Goal: Information Seeking & Learning: Learn about a topic

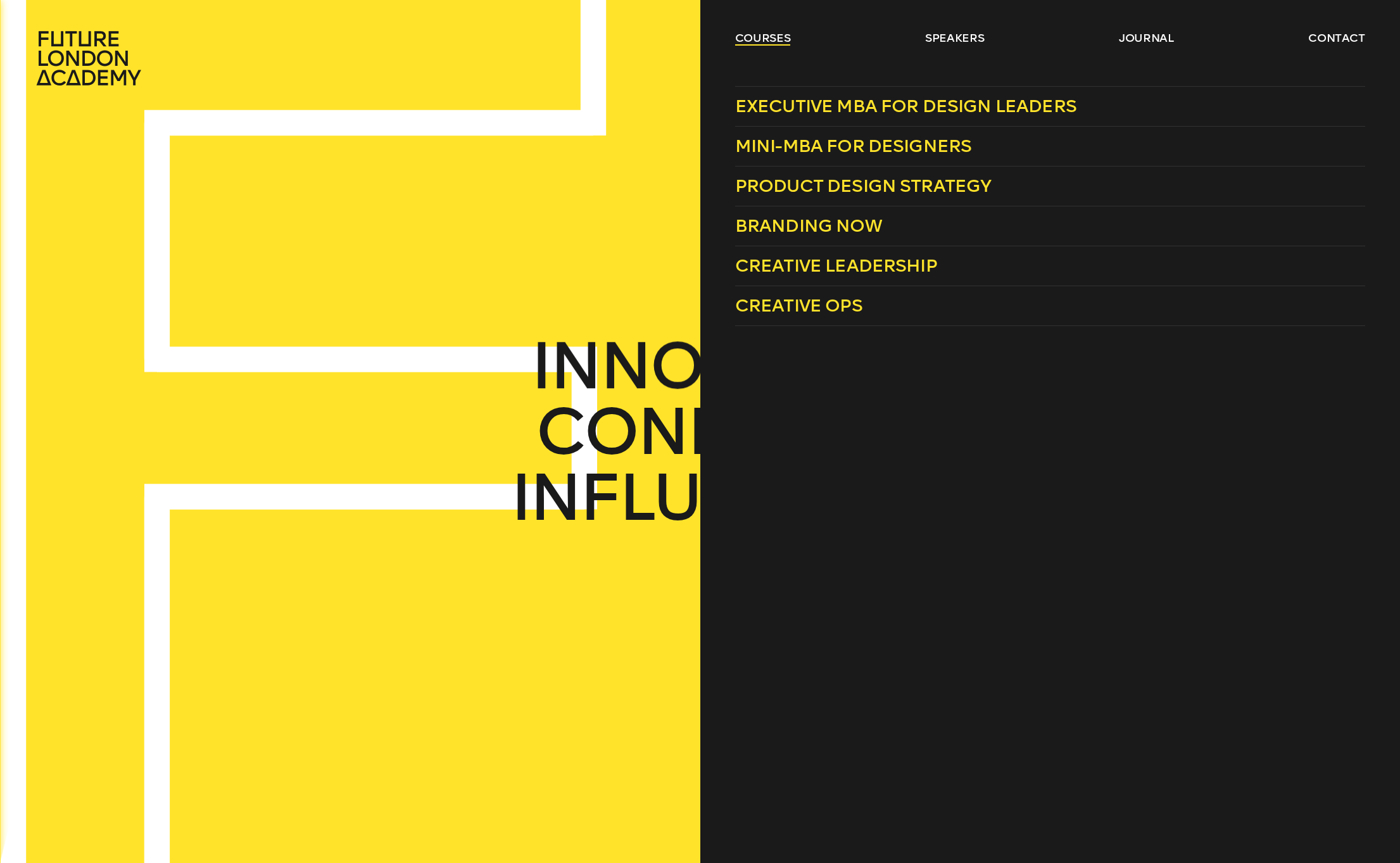
click at [770, 37] on link "courses" at bounding box center [762, 37] width 56 height 15
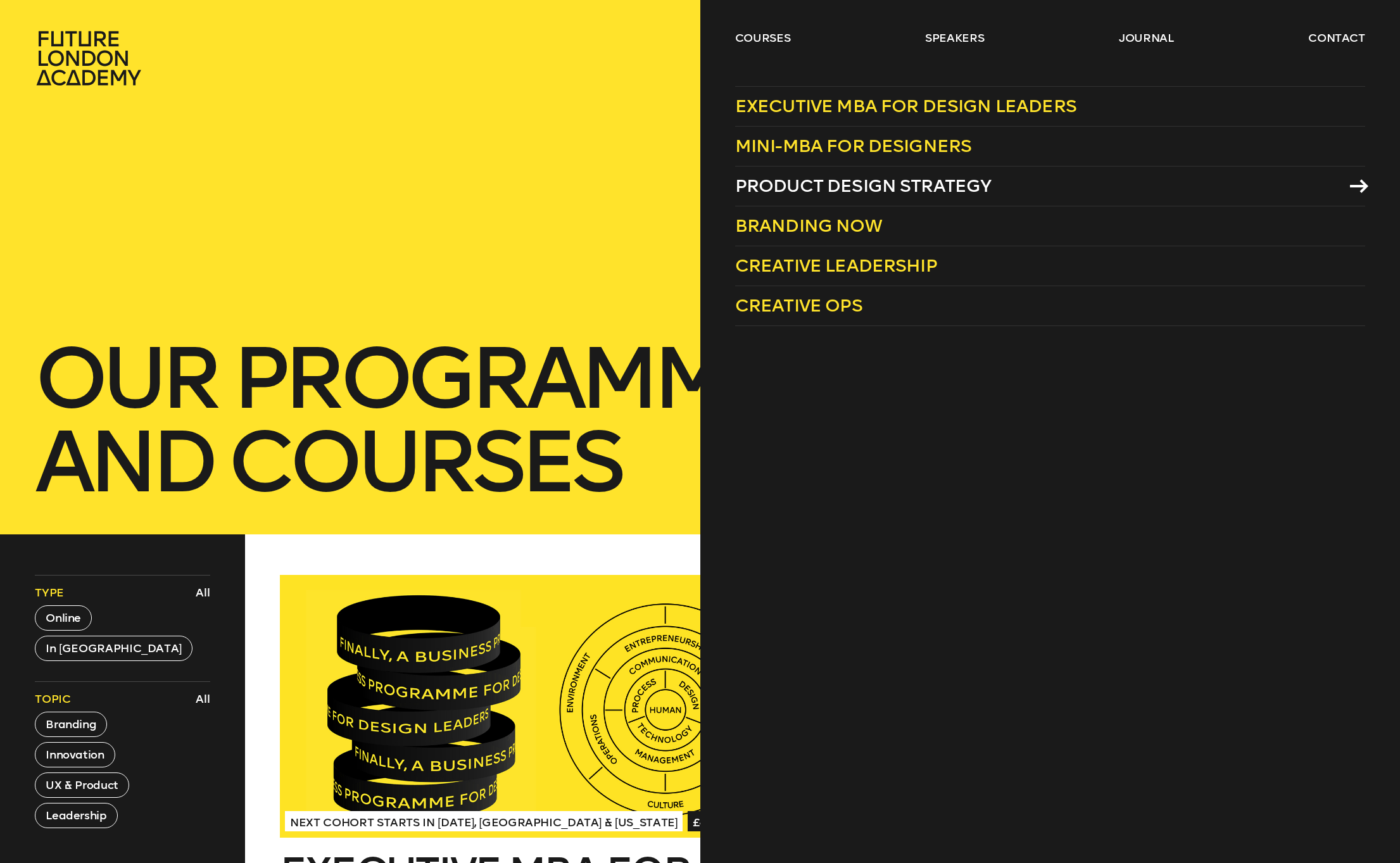
click at [786, 183] on span "Product Design Strategy" at bounding box center [863, 186] width 256 height 21
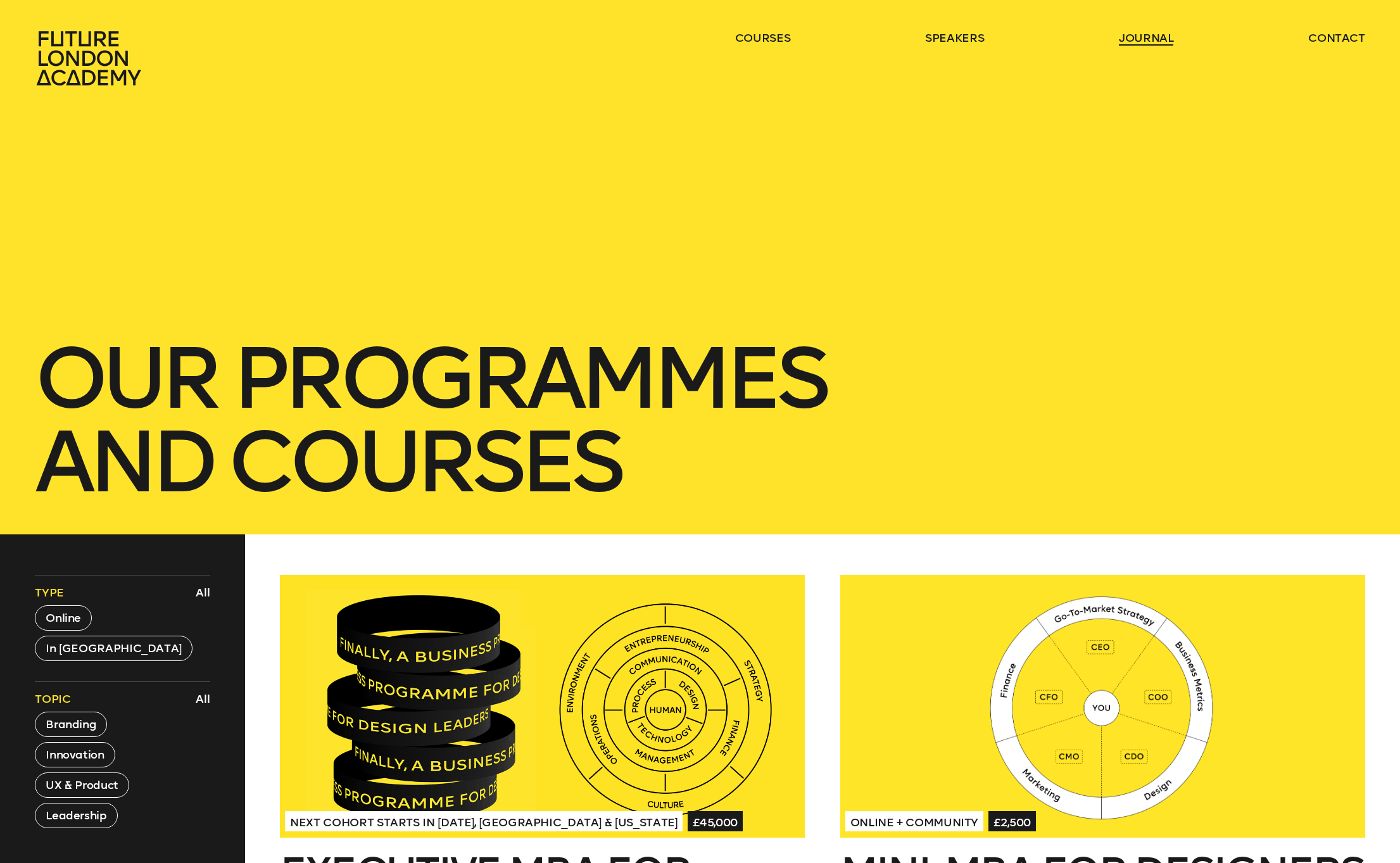
click at [1152, 37] on link "journal" at bounding box center [1147, 37] width 55 height 15
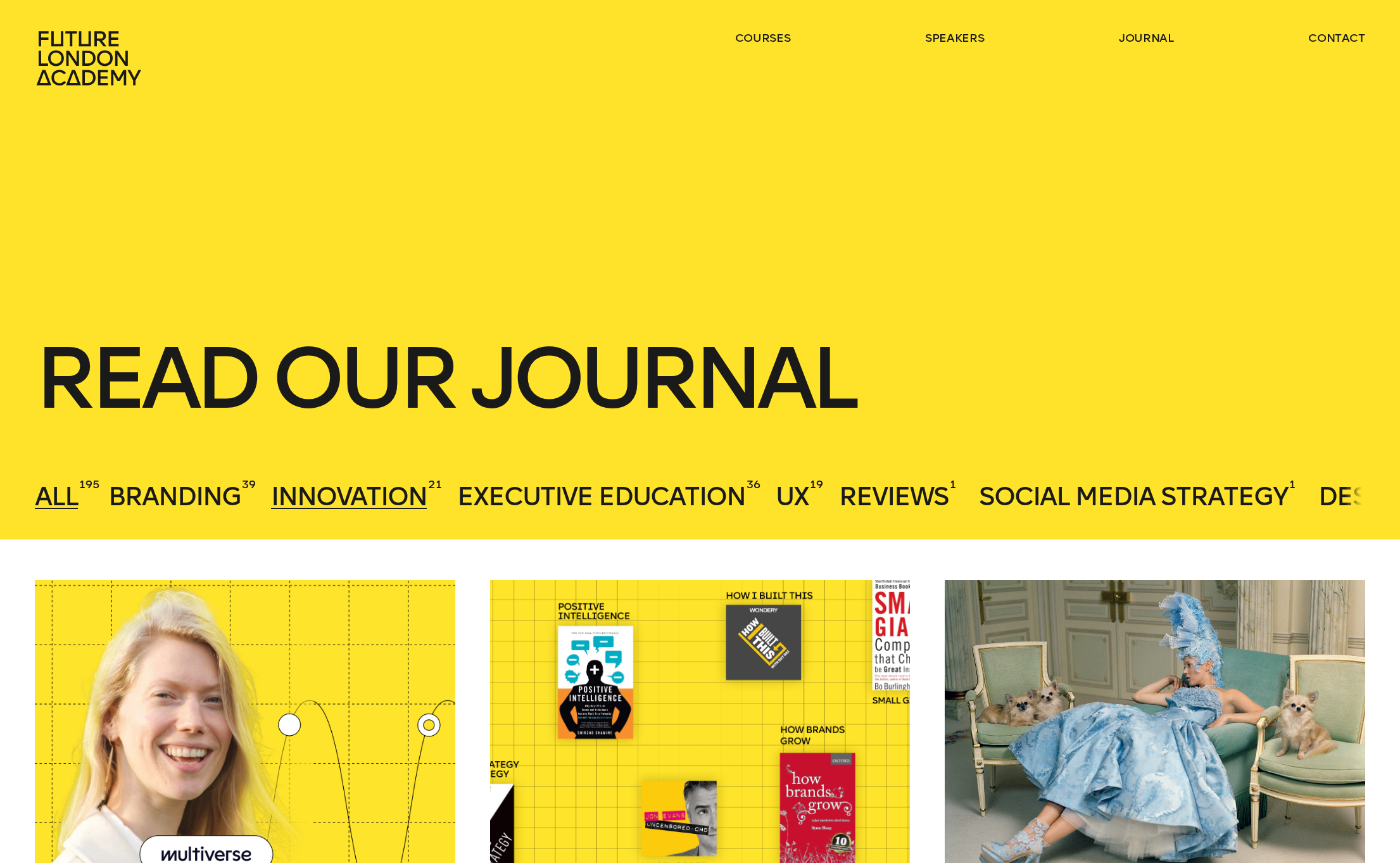
click at [375, 495] on span "Innovation" at bounding box center [349, 497] width 156 height 30
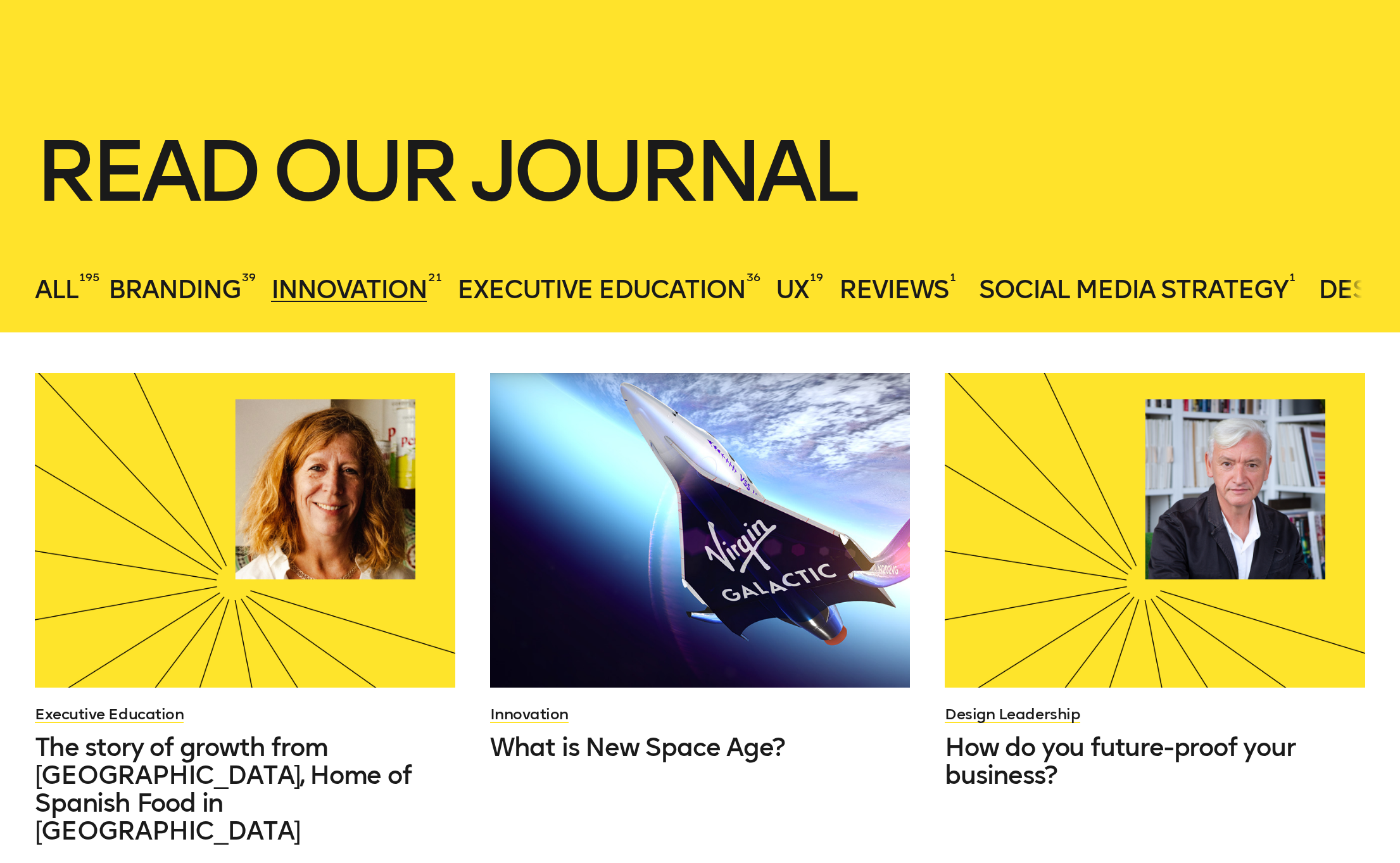
scroll to position [208, 0]
click at [1134, 299] on span "Social Media Strategy" at bounding box center [1133, 289] width 309 height 30
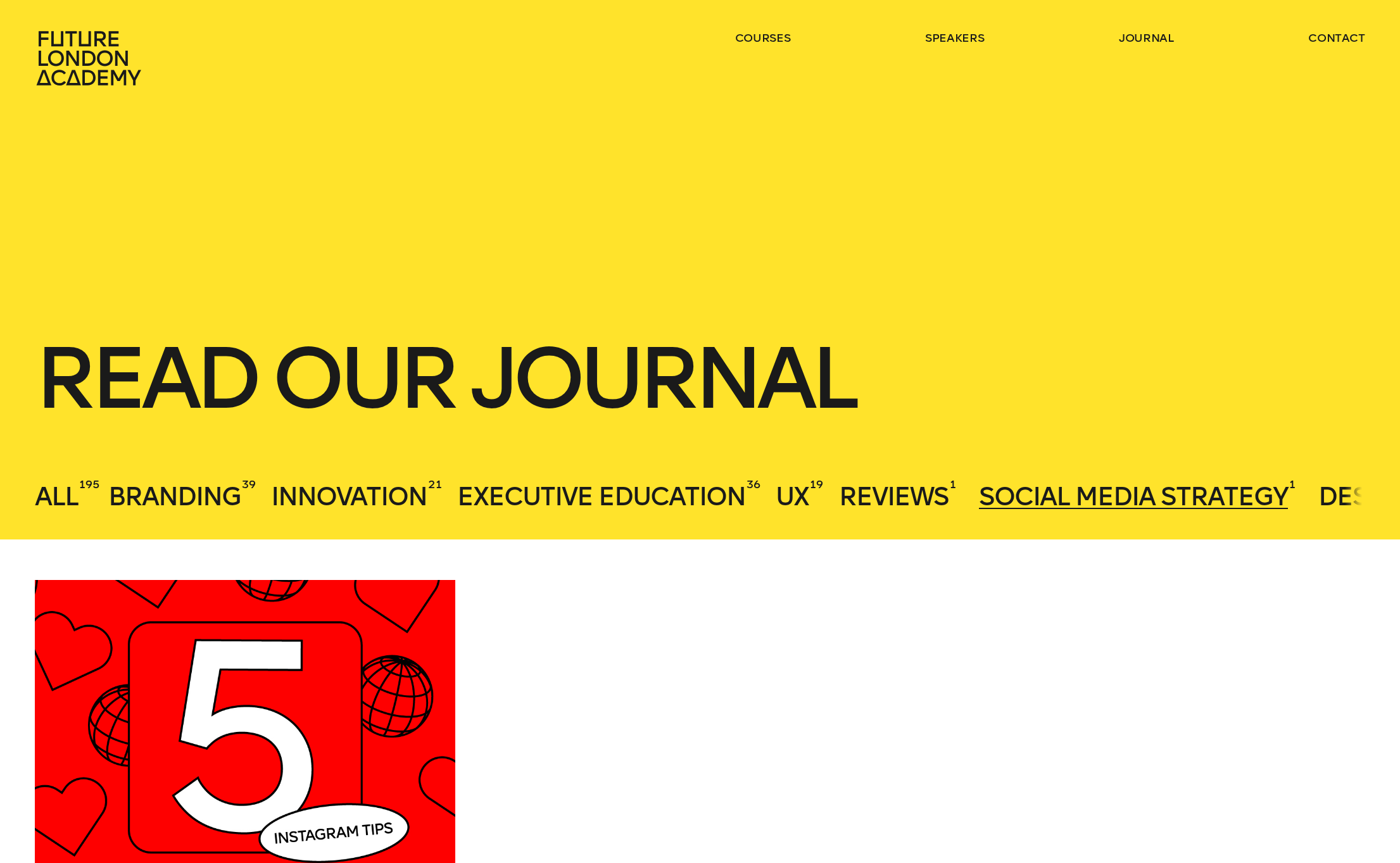
scroll to position [0, 0]
click at [93, 56] on icon at bounding box center [91, 58] width 112 height 56
